Goal: Check status: Check status

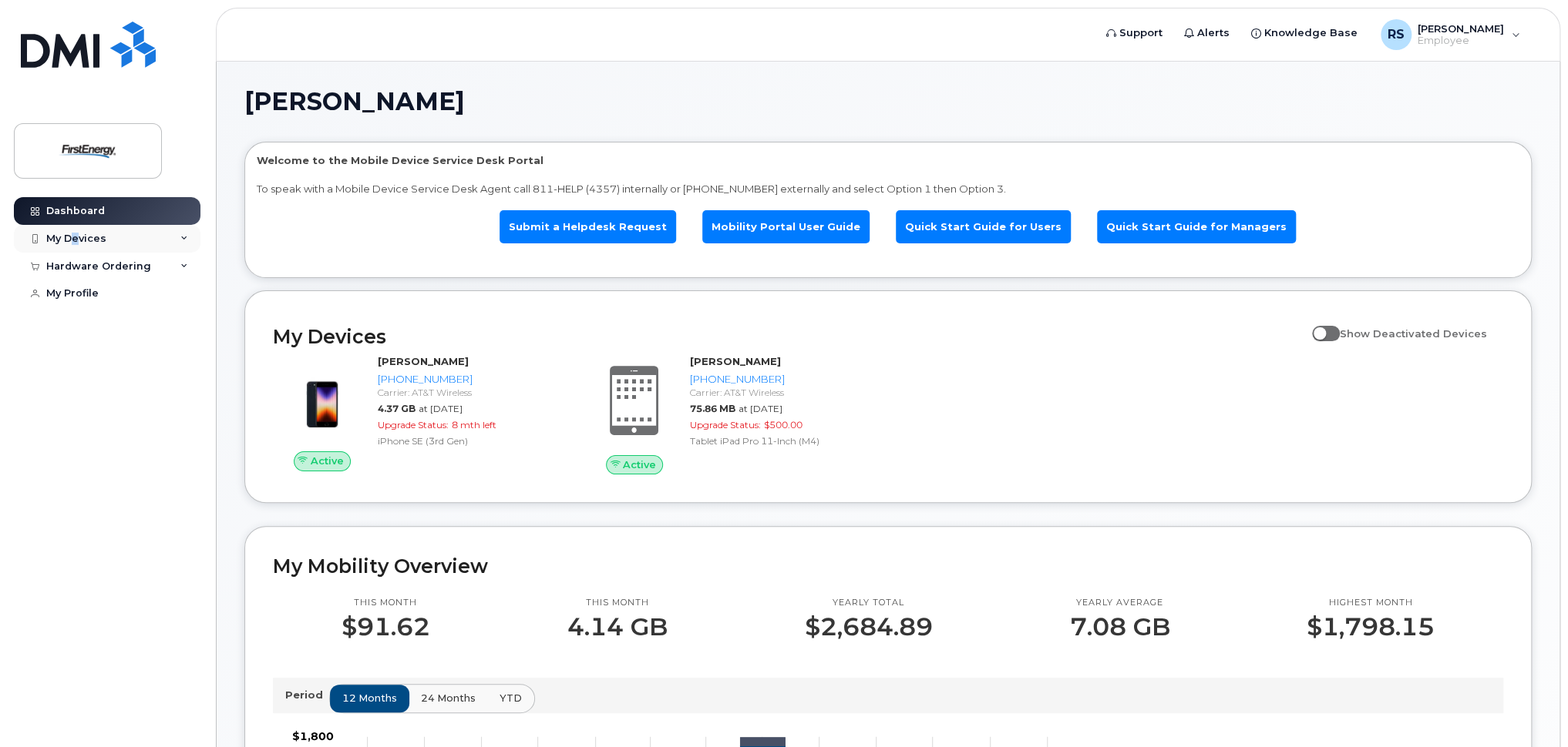
click at [76, 236] on div "My Devices" at bounding box center [76, 239] width 60 height 13
click at [114, 259] on div "Hardware Ordering" at bounding box center [106, 266] width 186 height 27
click at [92, 287] on div "My Orders" at bounding box center [81, 294] width 56 height 14
